Goal: Ask a question

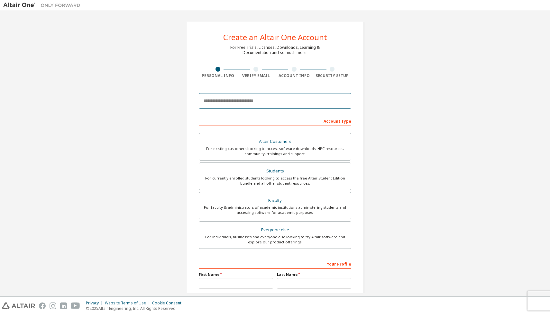
click at [267, 108] on input "email" at bounding box center [275, 100] width 152 height 15
type input "**********"
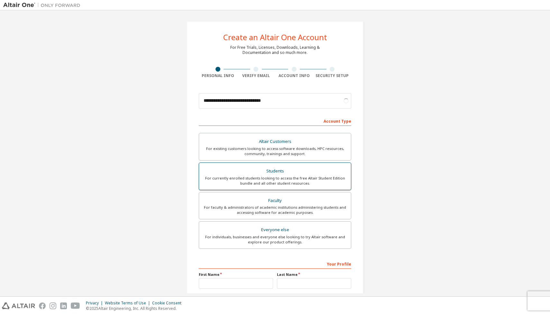
click at [265, 177] on div "For currently enrolled students looking to access the free Altair Student Editi…" at bounding box center [275, 181] width 144 height 10
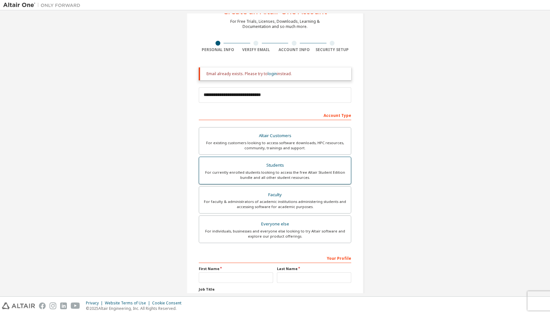
scroll to position [44, 0]
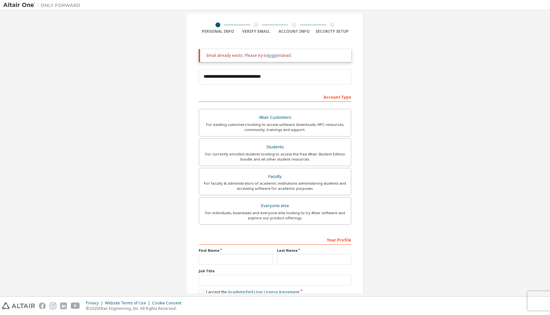
click at [267, 57] on link "login" at bounding box center [271, 55] width 9 height 5
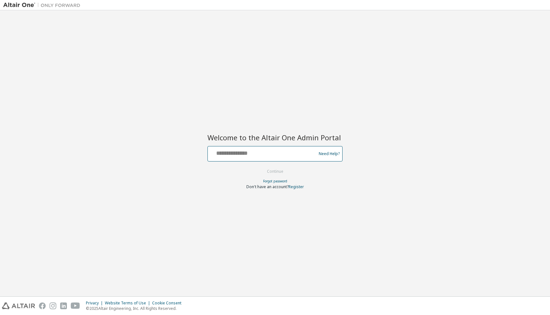
click at [252, 151] on input "text" at bounding box center [262, 152] width 105 height 9
type input "**********"
click at [271, 168] on button "Continue" at bounding box center [275, 172] width 30 height 10
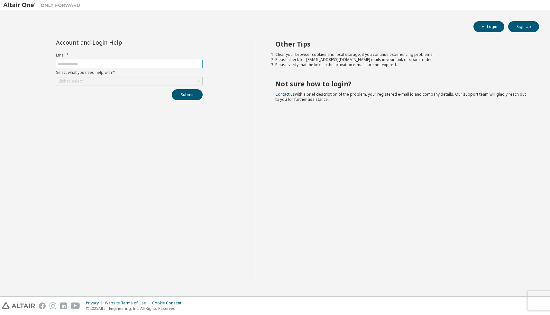
click at [181, 67] on span at bounding box center [129, 64] width 147 height 8
click at [181, 65] on input "text" at bounding box center [129, 63] width 143 height 5
click at [158, 81] on div "Click to select" at bounding box center [129, 81] width 146 height 8
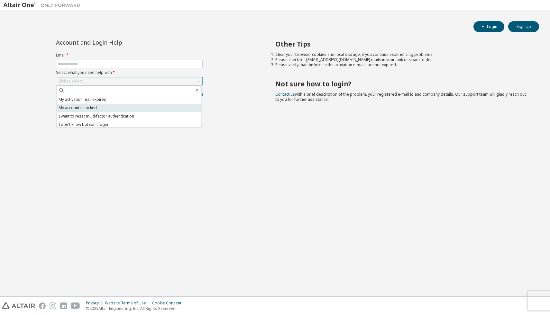
scroll to position [18, 0]
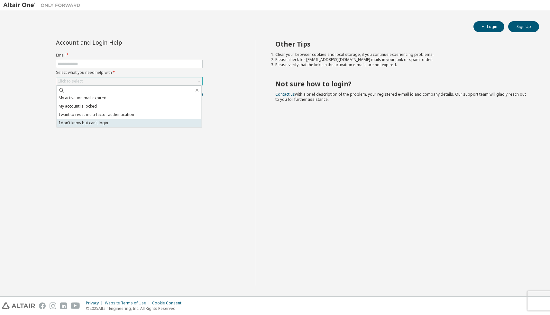
click at [151, 123] on li "I don't know but can't login" at bounding box center [129, 123] width 145 height 8
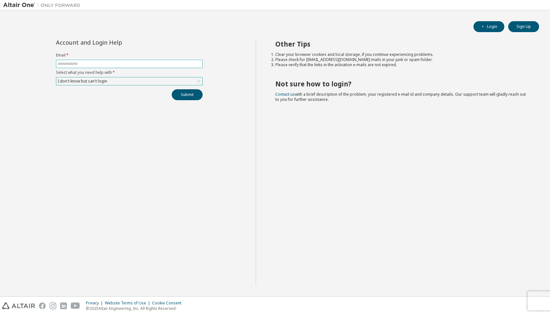
click at [172, 65] on input "text" at bounding box center [129, 63] width 143 height 5
type input "**********"
click at [183, 91] on button "Submit" at bounding box center [187, 94] width 31 height 11
